Goal: Task Accomplishment & Management: Manage account settings

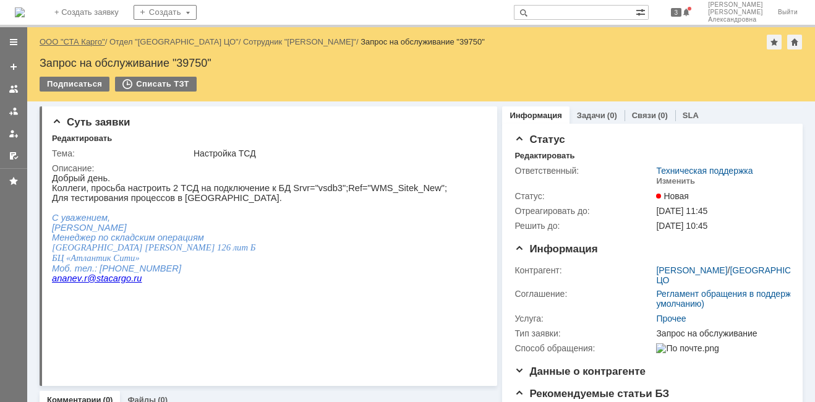
click at [87, 40] on link "ООО "СТА Карго"" at bounding box center [73, 41] width 66 height 9
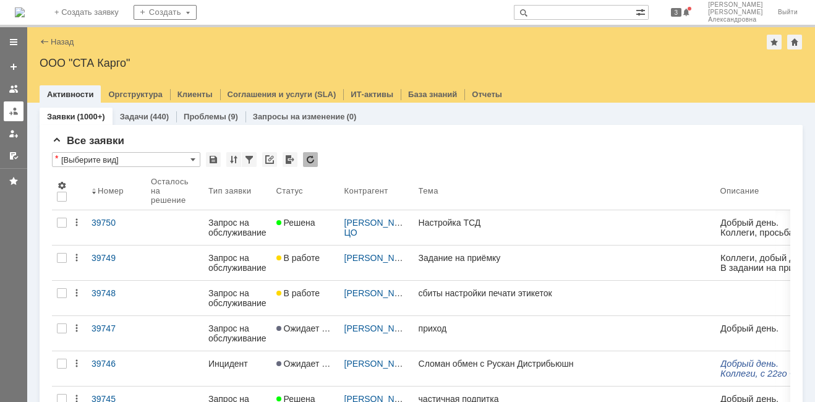
click at [17, 116] on div at bounding box center [14, 111] width 10 height 10
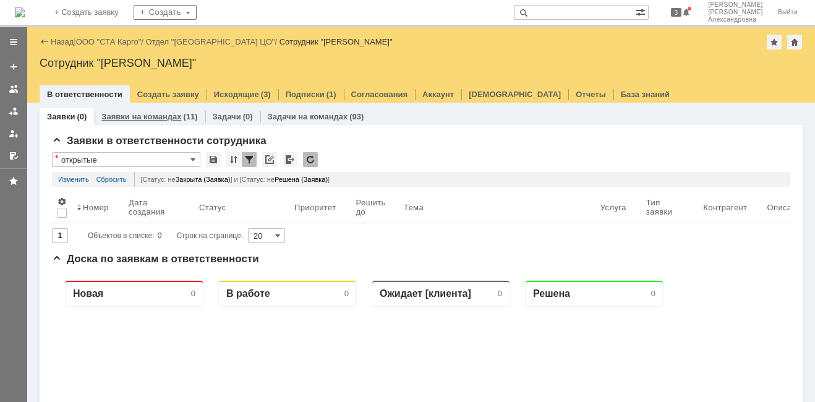
click at [132, 113] on link "Заявки на командах" at bounding box center [141, 116] width 80 height 9
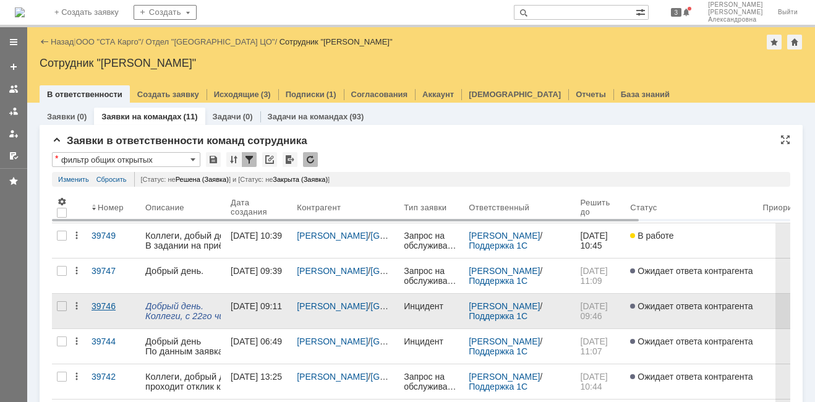
click at [103, 317] on link "39746" at bounding box center [114, 311] width 54 height 35
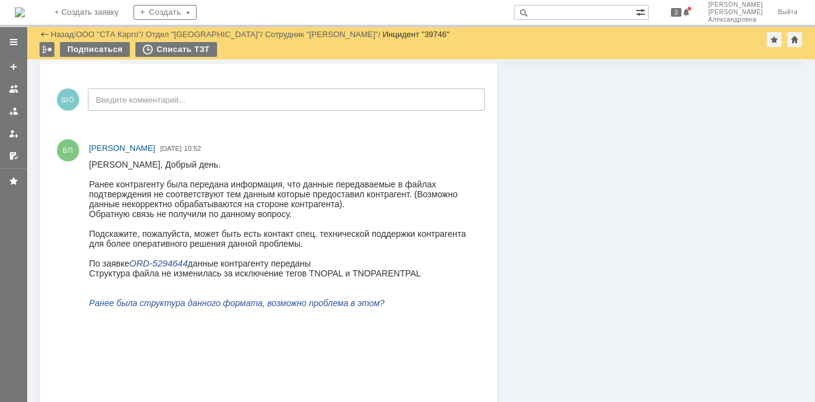
scroll to position [433, 0]
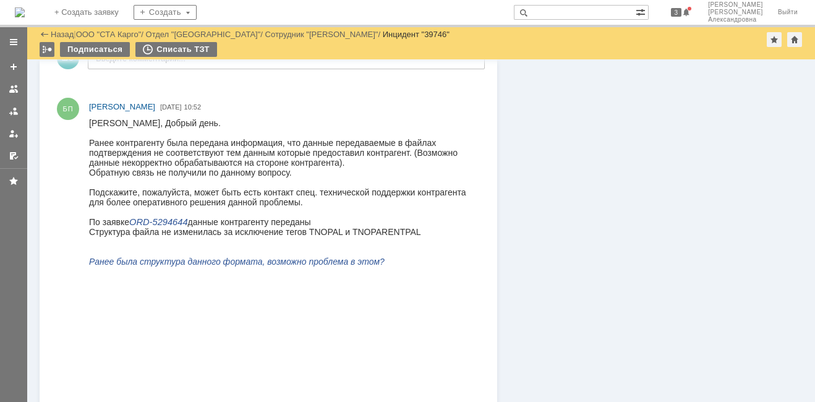
click at [540, 81] on div "Информация Задачи (0) Связи (0) SLA Статус Редактировать Ответственный: Бабунов…" at bounding box center [649, 77] width 305 height 901
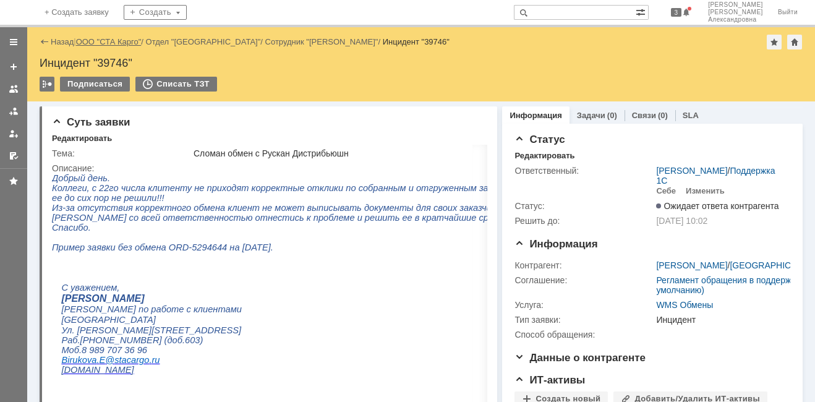
click at [134, 37] on link "ООО "СТА Карго"" at bounding box center [109, 41] width 66 height 9
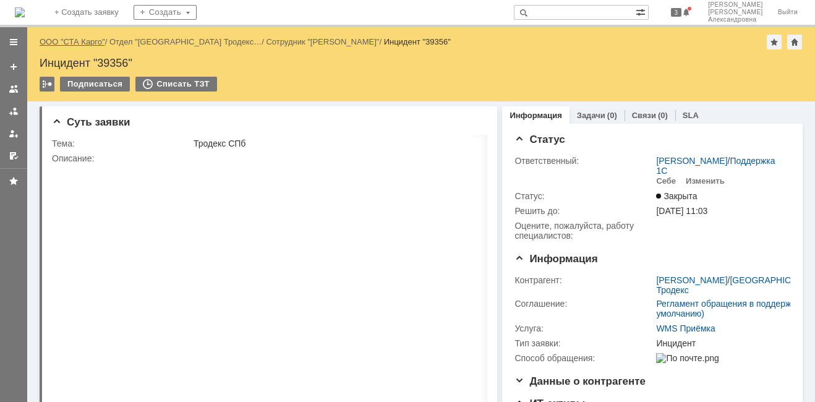
click at [82, 45] on link "ООО "СТА Карго"" at bounding box center [73, 41] width 66 height 9
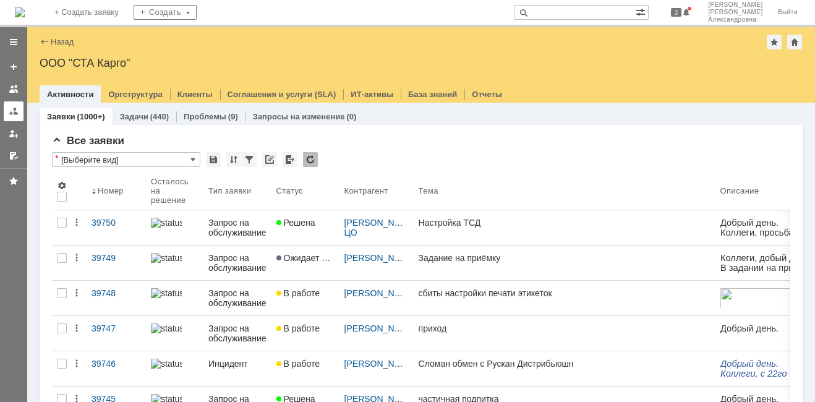
click at [19, 109] on link at bounding box center [14, 111] width 20 height 20
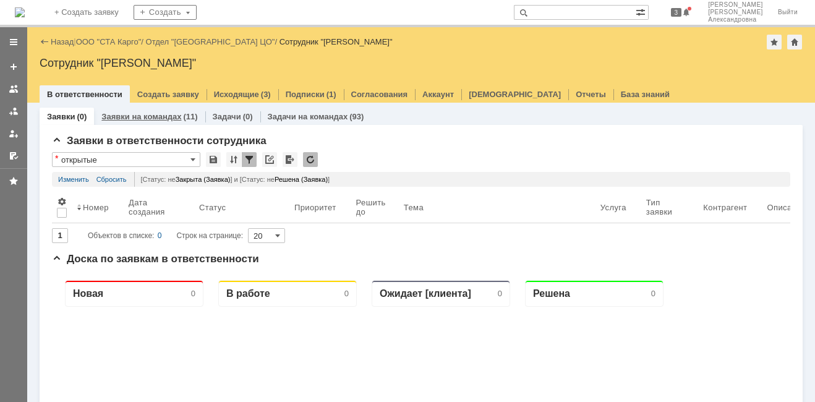
click at [148, 116] on link "Заявки на командах" at bounding box center [141, 116] width 80 height 9
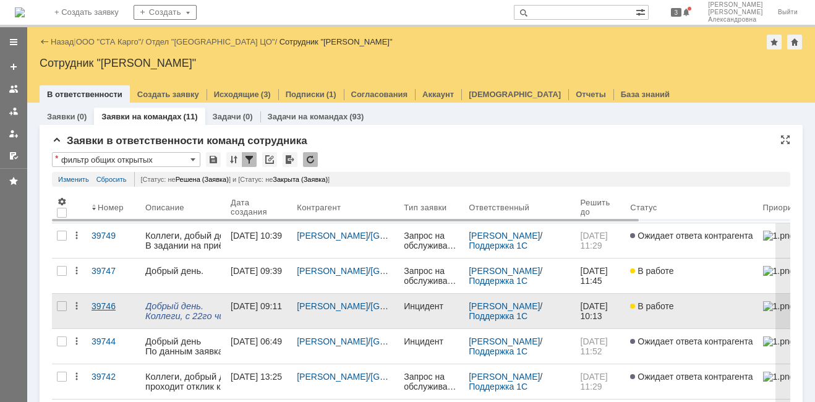
click at [117, 310] on div "39746" at bounding box center [113, 306] width 44 height 10
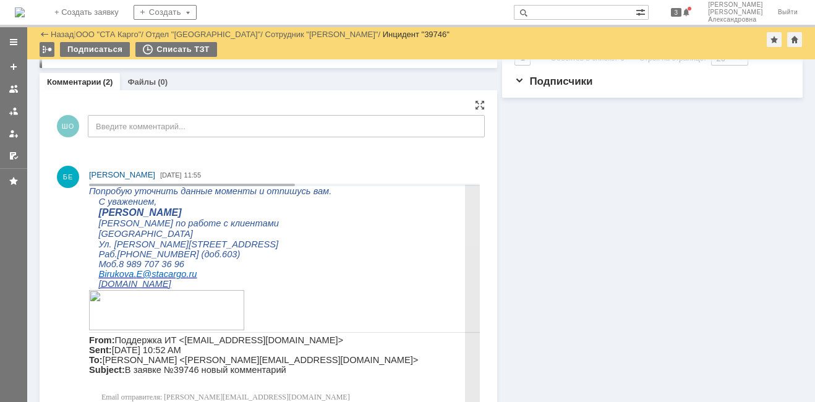
scroll to position [309, 0]
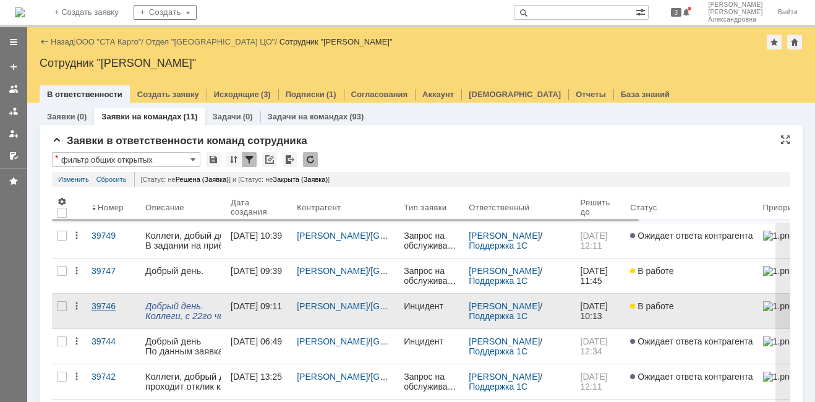
drag, startPoint x: 4, startPoint y: 10, endPoint x: 110, endPoint y: 327, distance: 334.3
click at [110, 327] on link "39746" at bounding box center [114, 311] width 54 height 35
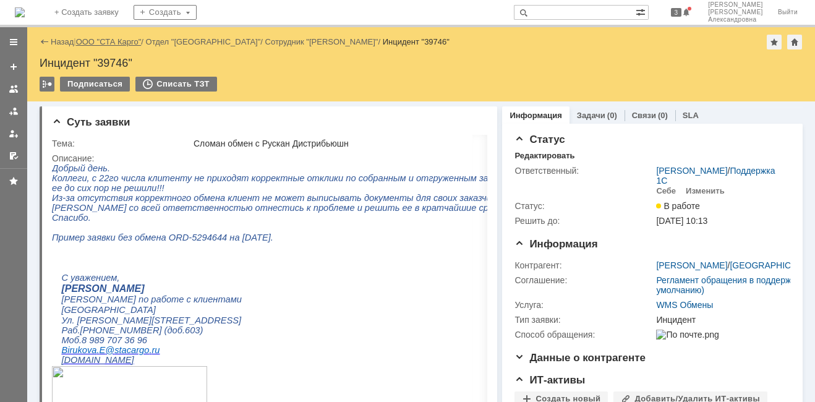
click at [114, 41] on link "ООО "СТА Карго"" at bounding box center [109, 41] width 66 height 9
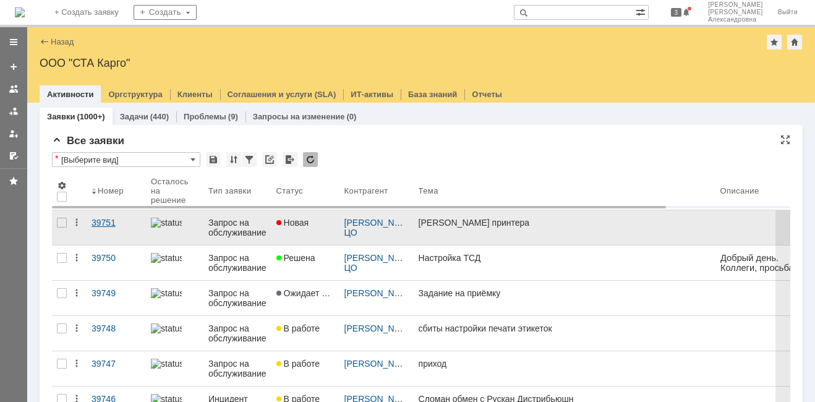
click at [114, 229] on link "39751" at bounding box center [116, 227] width 59 height 35
